Goal: Purchase product/service

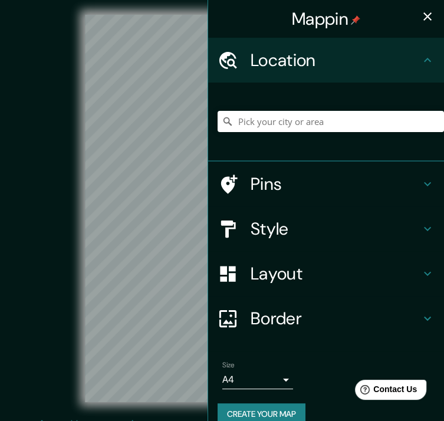
click at [422, 15] on icon "button" at bounding box center [428, 16] width 14 height 14
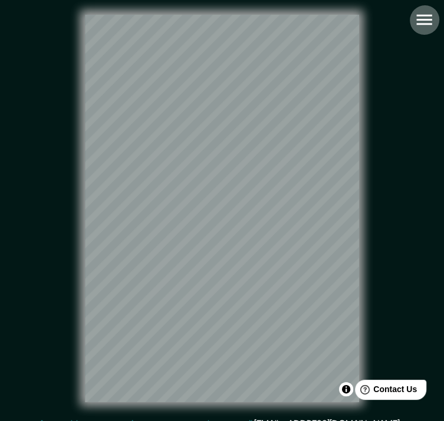
click at [421, 10] on icon "button" at bounding box center [424, 19] width 21 height 21
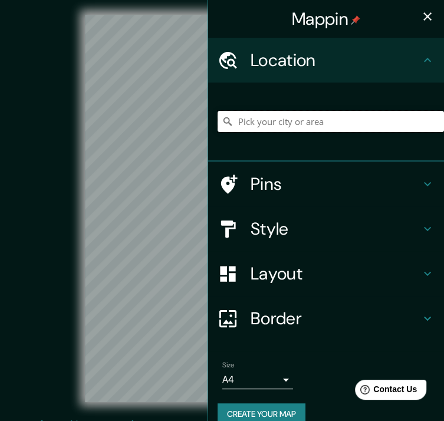
click at [330, 111] on input "Pick your city or area" at bounding box center [331, 121] width 227 height 21
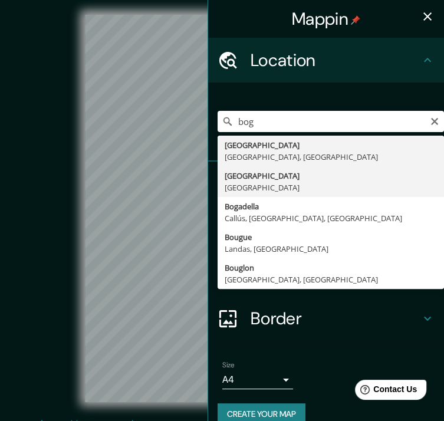
type input "[GEOGRAPHIC_DATA], [GEOGRAPHIC_DATA]"
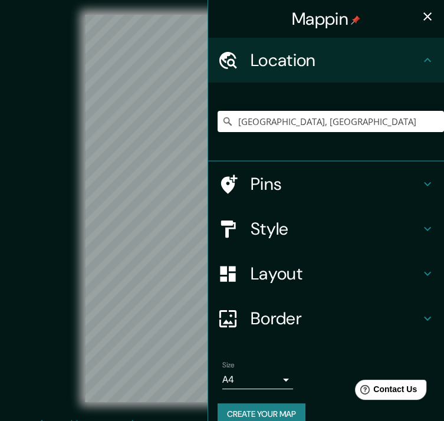
click at [421, 21] on icon "button" at bounding box center [428, 16] width 14 height 14
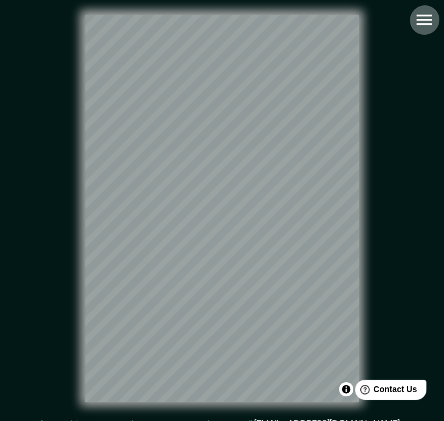
click at [424, 20] on icon "button" at bounding box center [423, 20] width 15 height 11
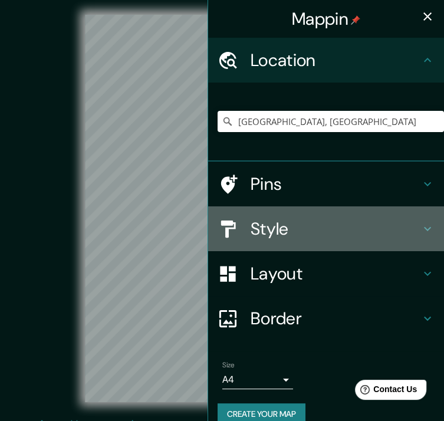
click at [323, 235] on h4 "Style" at bounding box center [336, 228] width 170 height 21
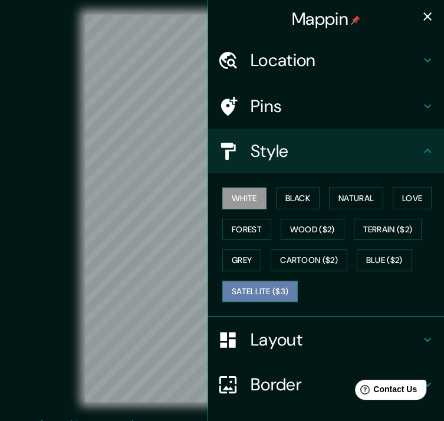
click at [265, 293] on button "Satellite ($3)" at bounding box center [260, 292] width 76 height 22
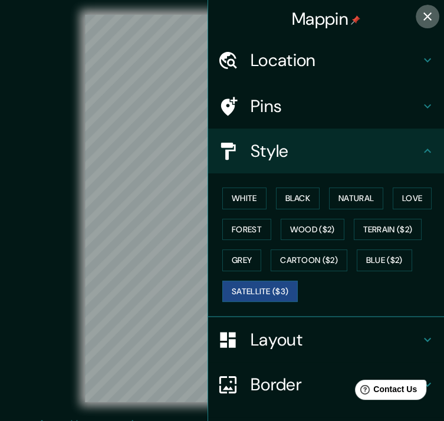
click at [422, 15] on icon "button" at bounding box center [428, 16] width 14 height 14
